Goal: Information Seeking & Learning: Learn about a topic

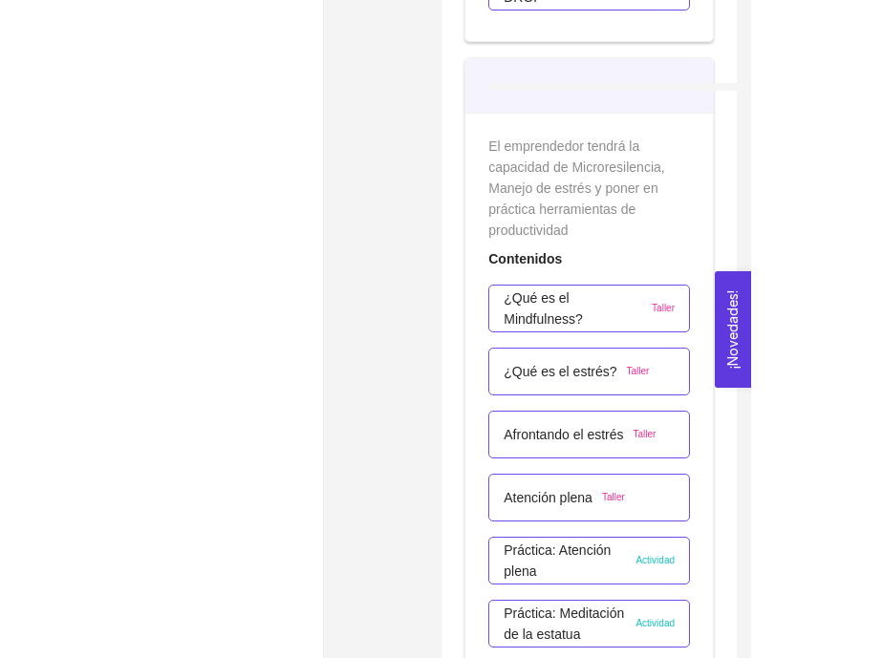
scroll to position [6118, 0]
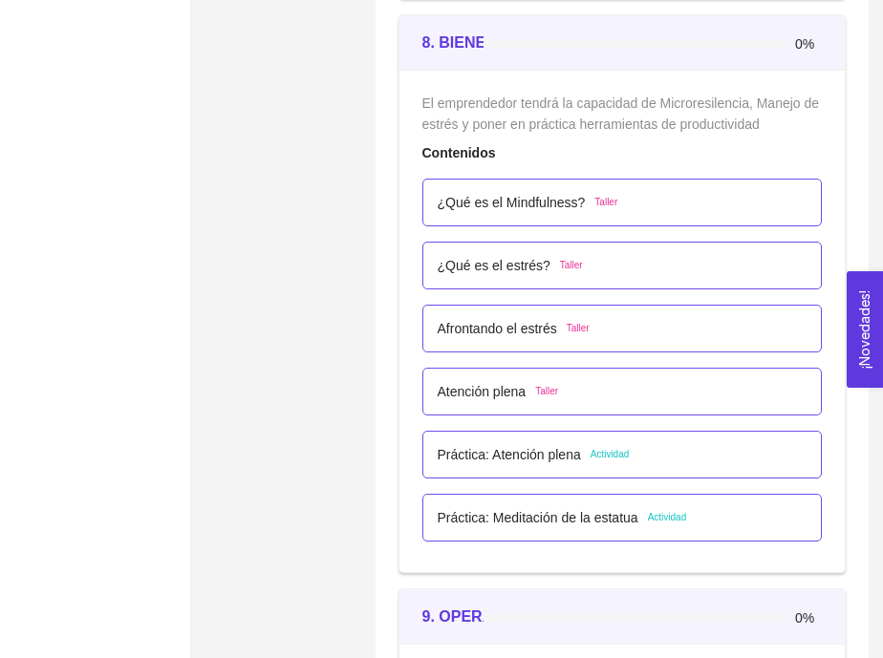
scroll to position [5961, 0]
click at [461, 459] on p "Práctica: Atención plena" at bounding box center [509, 455] width 143 height 21
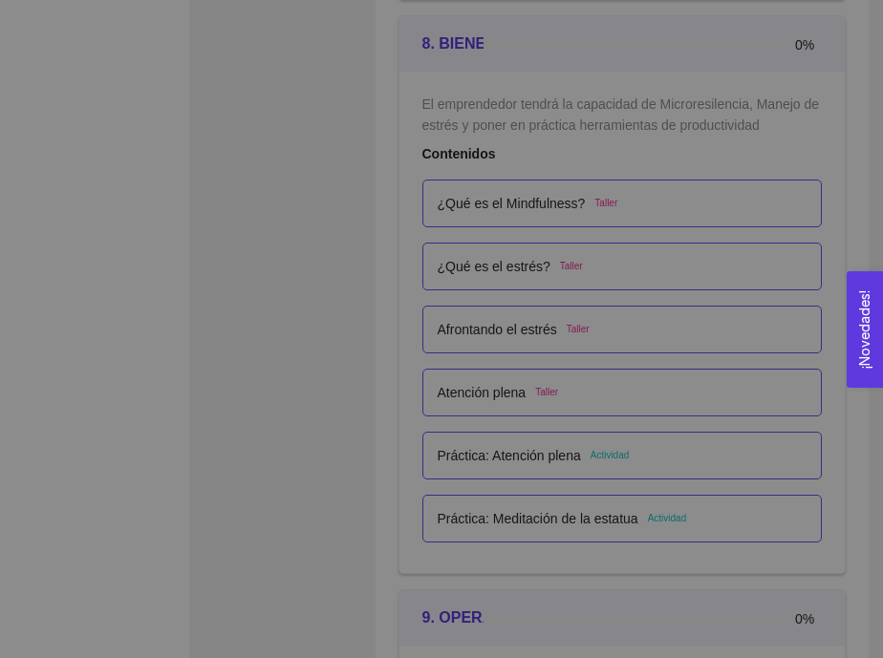
scroll to position [0, 0]
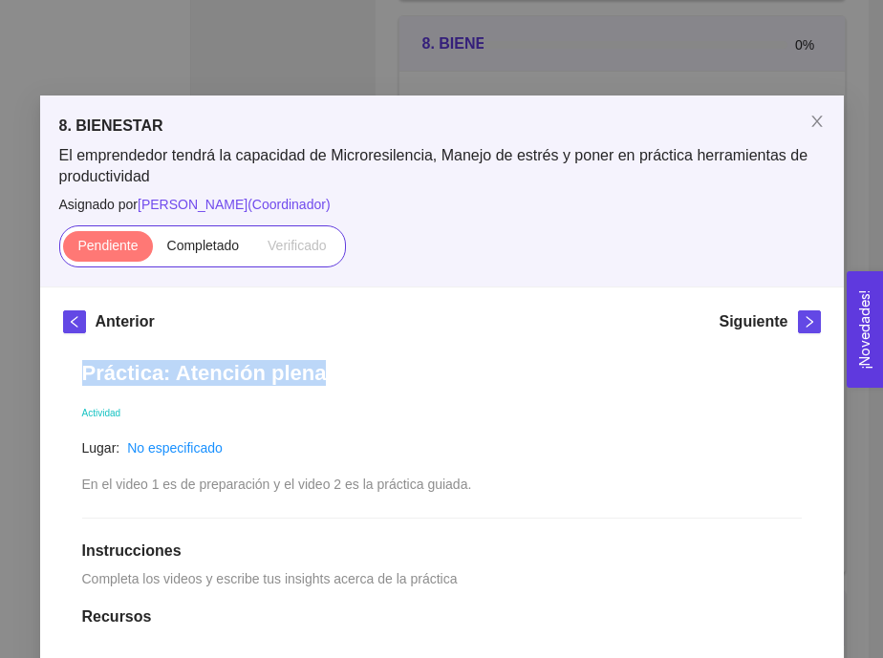
drag, startPoint x: 79, startPoint y: 374, endPoint x: 379, endPoint y: 395, distance: 300.8
copy h1 "Práctica: Atención plena"
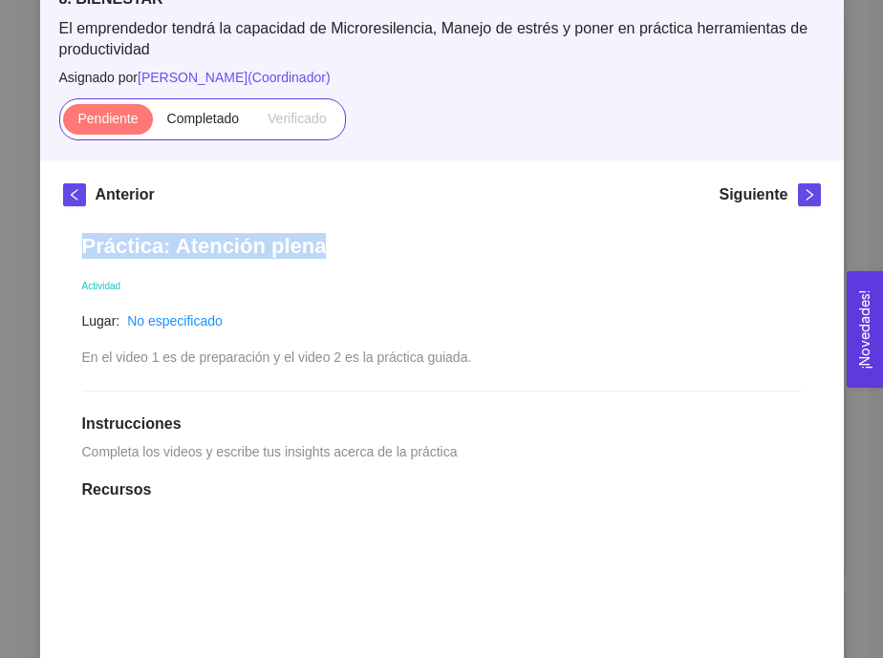
scroll to position [199, 0]
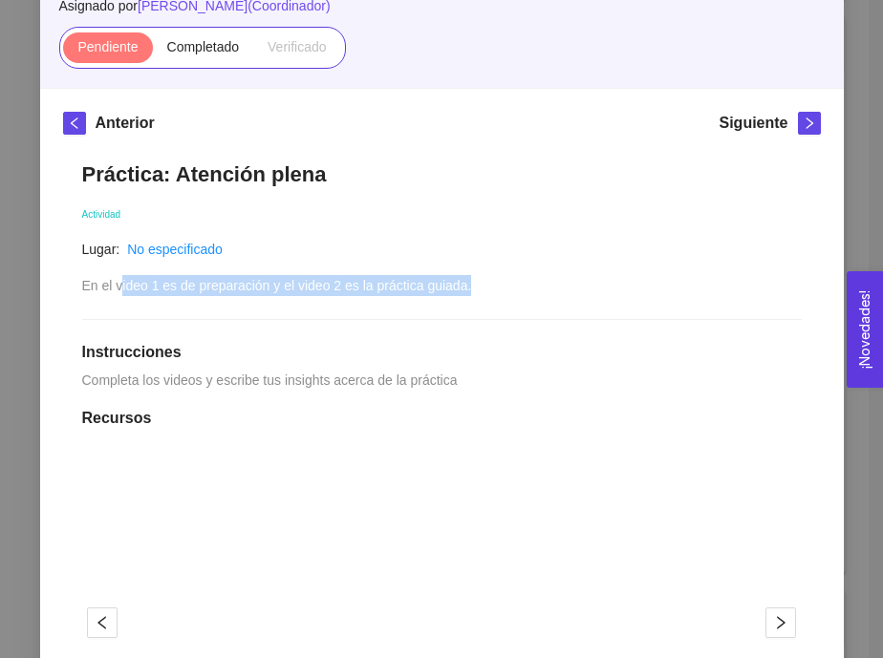
drag, startPoint x: 121, startPoint y: 283, endPoint x: 512, endPoint y: 276, distance: 390.9
drag, startPoint x: 136, startPoint y: 382, endPoint x: 500, endPoint y: 379, distance: 364.1
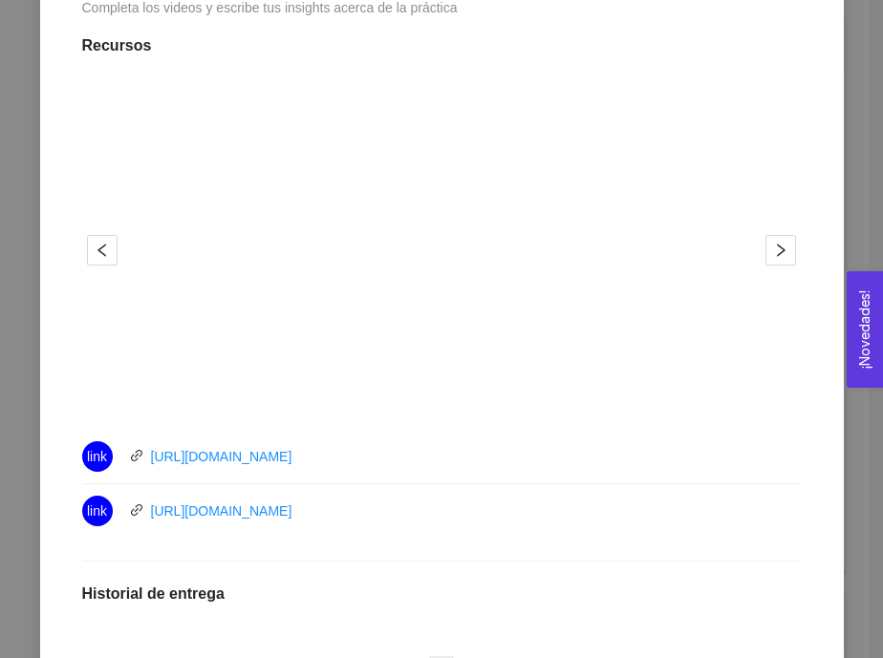
scroll to position [578, 0]
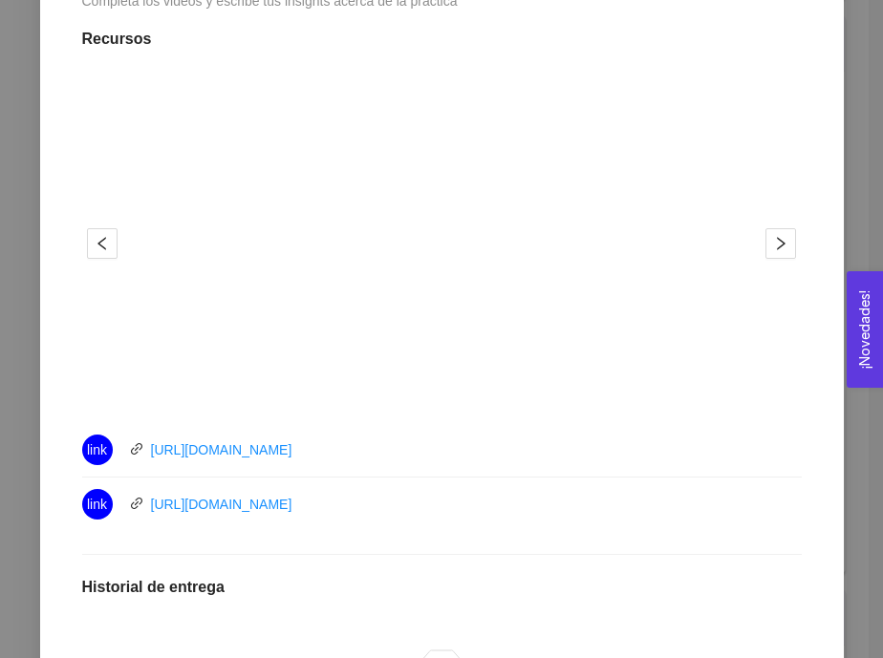
click at [617, 111] on div "8. BIENESTAR El emprendedor tendrá la capacidad de Microresilencia, Manejo de e…" at bounding box center [441, 329] width 883 height 658
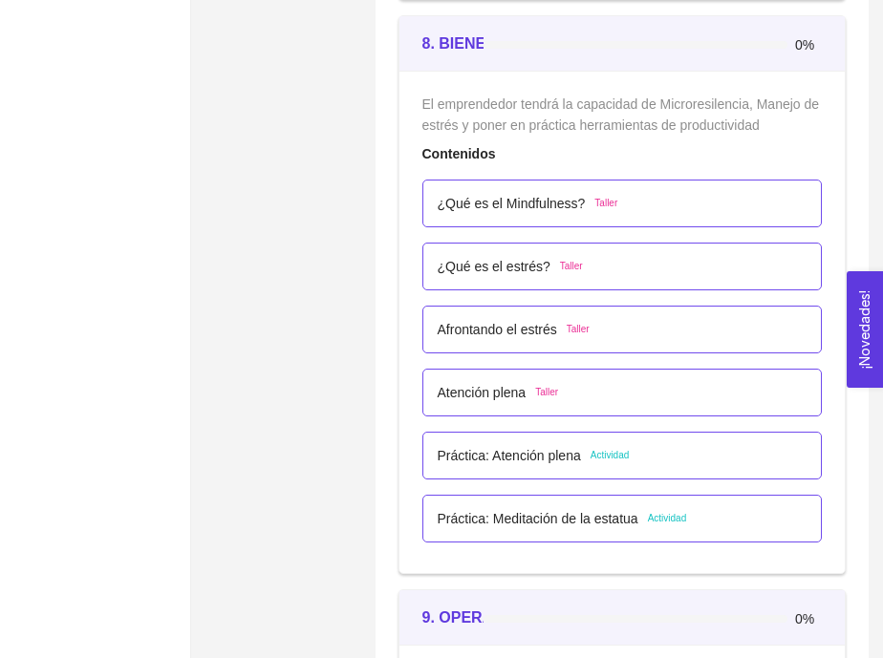
click at [456, 509] on p "Práctica: Meditación de la estatua" at bounding box center [538, 518] width 201 height 21
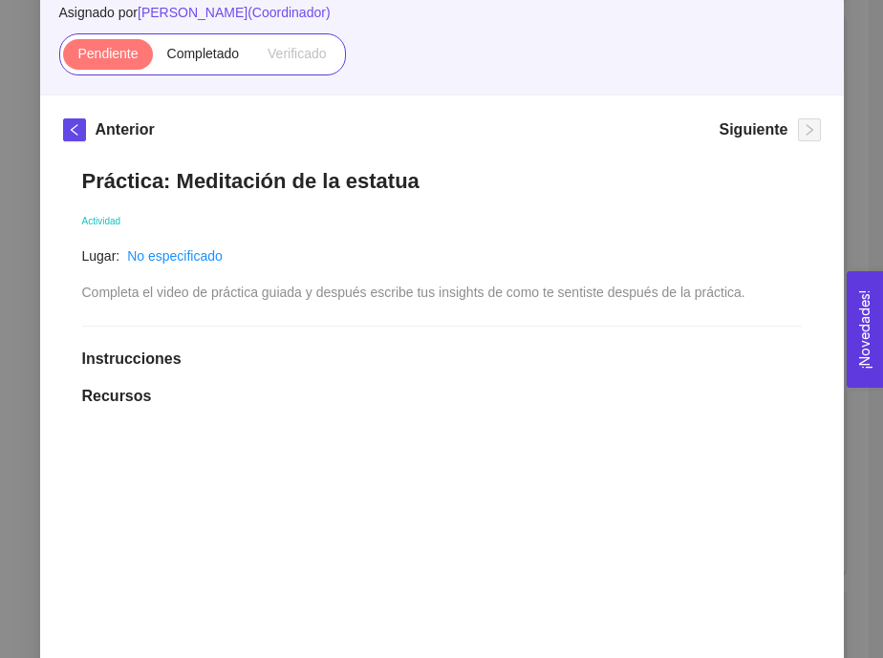
scroll to position [193, 0]
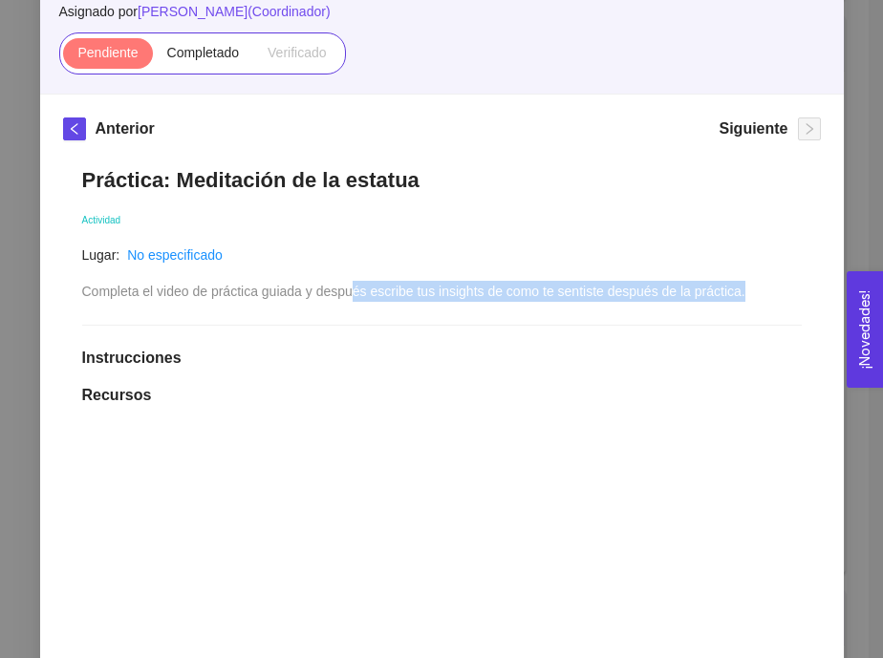
drag, startPoint x: 366, startPoint y: 292, endPoint x: 771, endPoint y: 288, distance: 405.2
click at [617, 289] on span "Completa el video de práctica guiada y después escribe tus insights de como te …" at bounding box center [413, 291] width 663 height 15
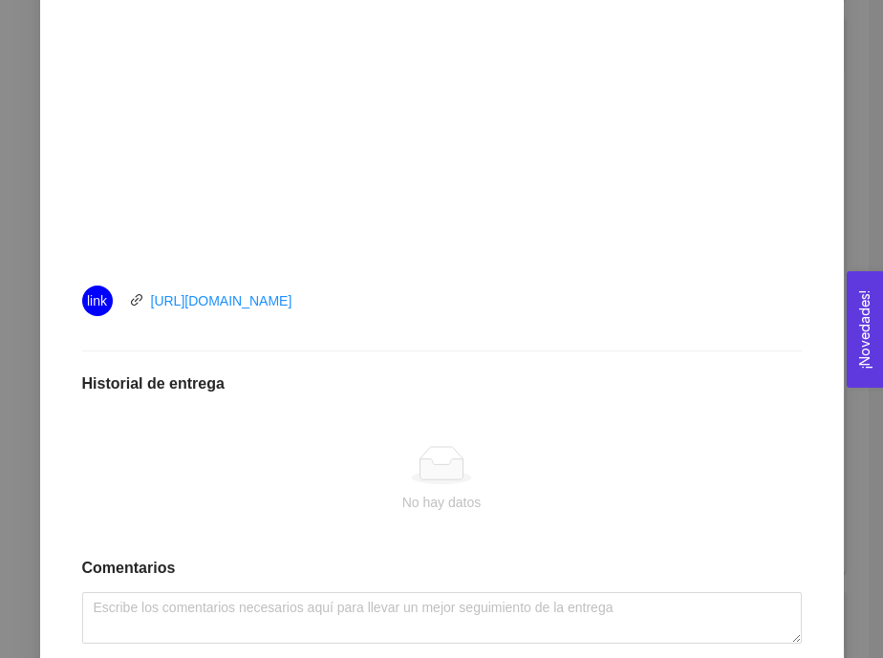
scroll to position [59, 0]
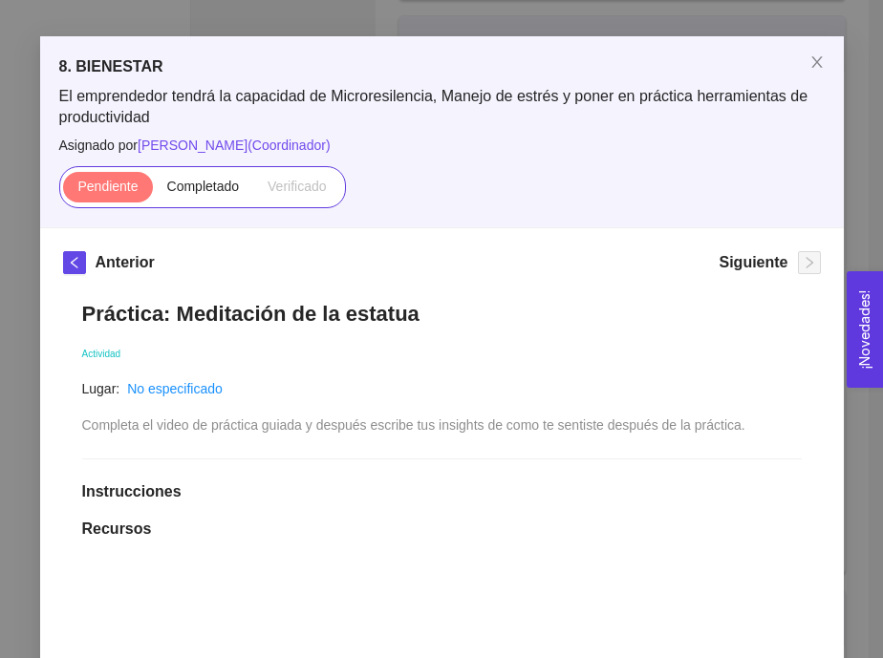
click at [617, 202] on div "8. BIENESTAR El emprendedor tendrá la capacidad de Microresilencia, Manejo de e…" at bounding box center [441, 329] width 883 height 658
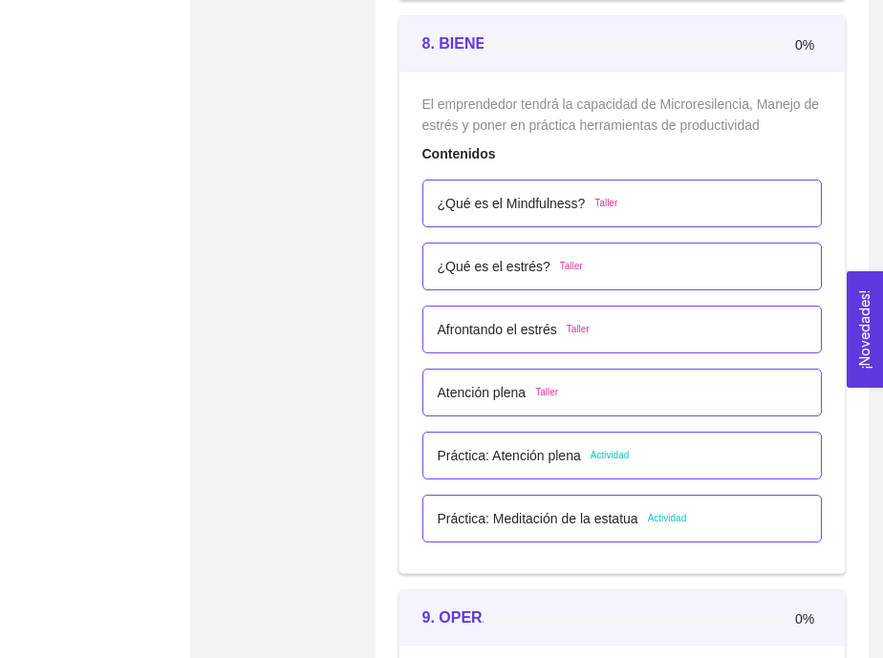
click at [482, 464] on p "Práctica: Atención plena" at bounding box center [509, 455] width 143 height 21
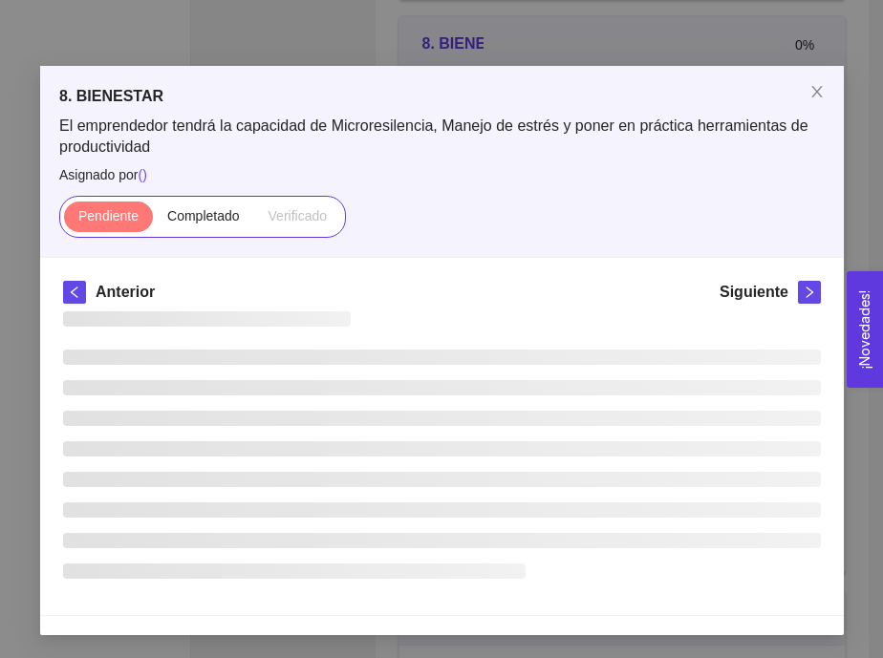
scroll to position [0, 0]
